Goal: Find specific page/section: Find specific page/section

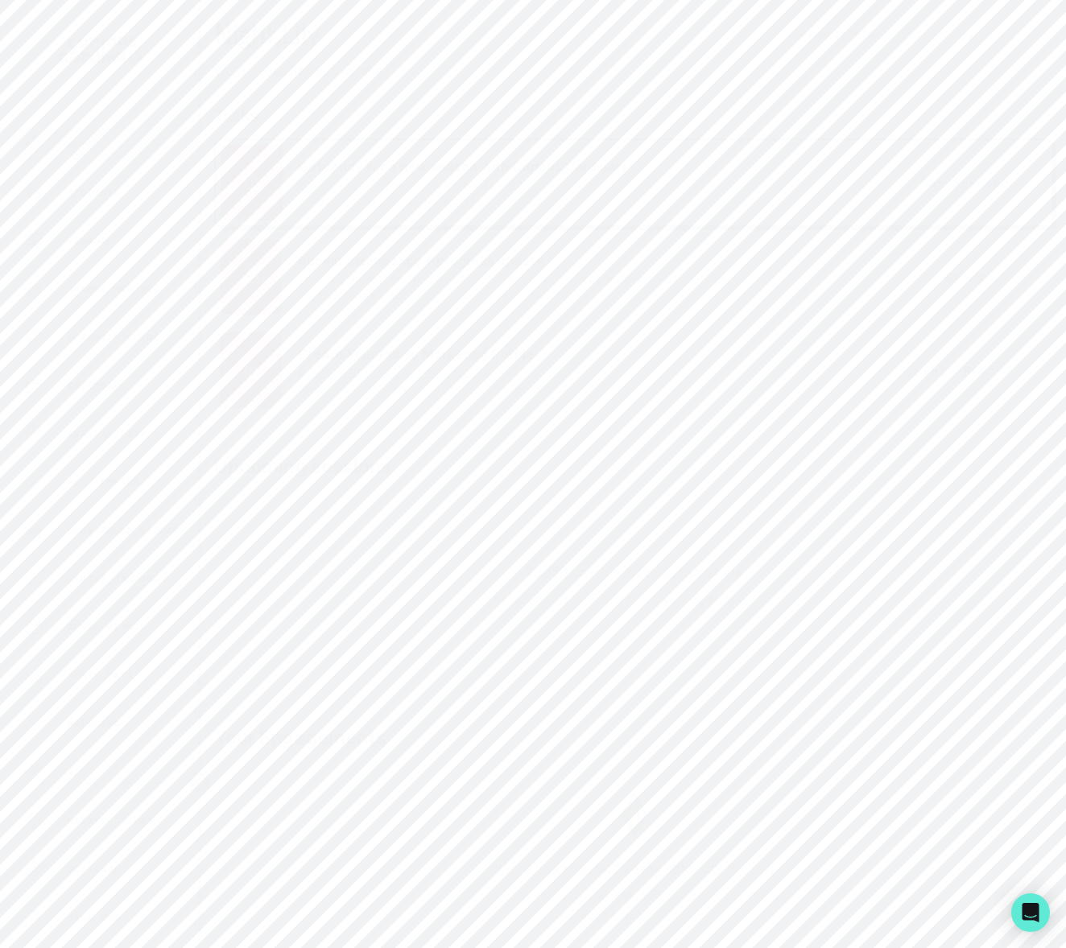
drag, startPoint x: 107, startPoint y: 678, endPoint x: 126, endPoint y: 654, distance: 29.8
click at [107, 676] on p "Admin Data" at bounding box center [101, 675] width 66 height 13
click at [300, 197] on input "Search user by name or email" at bounding box center [633, 185] width 813 height 40
type input "[PERSON_NAME]"
drag, startPoint x: 271, startPoint y: 197, endPoint x: 345, endPoint y: 206, distance: 73.8
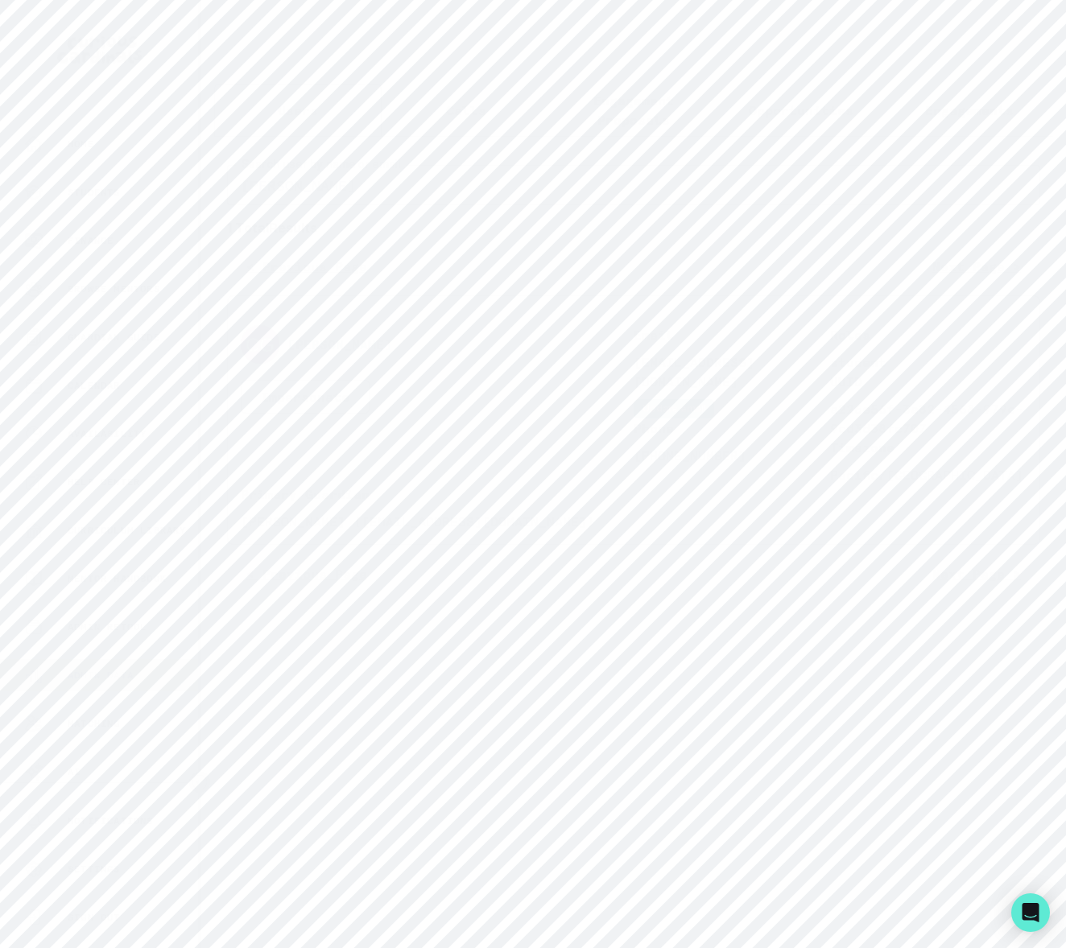
click at [343, 204] on input "[PERSON_NAME]" at bounding box center [633, 185] width 813 height 40
type input "[PERSON_NAME]"
click at [329, 353] on button "[PERSON_NAME]" at bounding box center [339, 345] width 105 height 16
click at [898, 462] on p "Matching Setup" at bounding box center [903, 464] width 64 height 39
